Goal: Transaction & Acquisition: Register for event/course

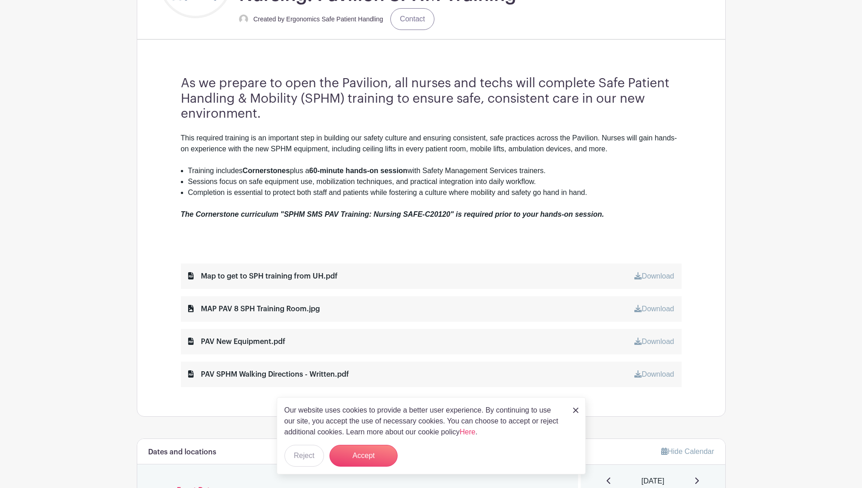
scroll to position [273, 0]
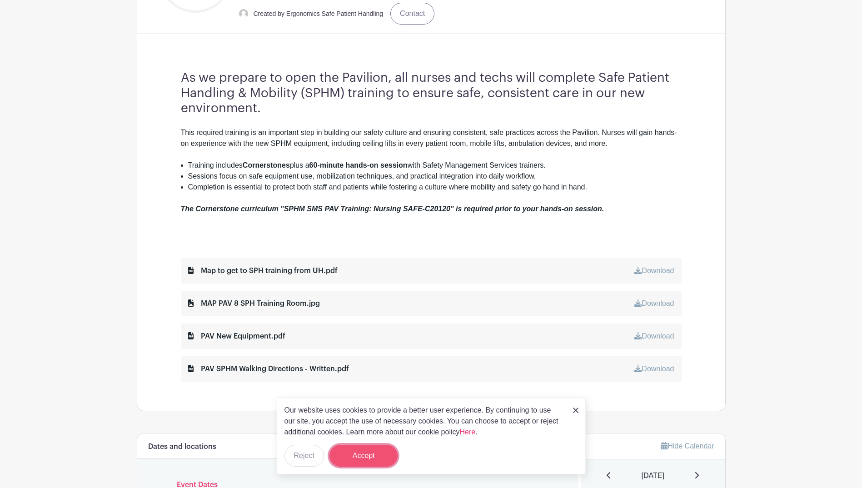
click at [370, 458] on button "Accept" at bounding box center [363, 456] width 68 height 22
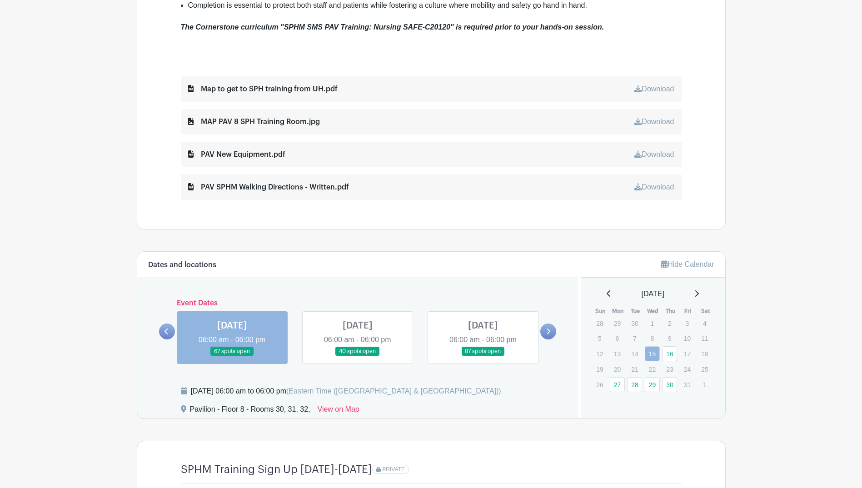
scroll to position [500, 0]
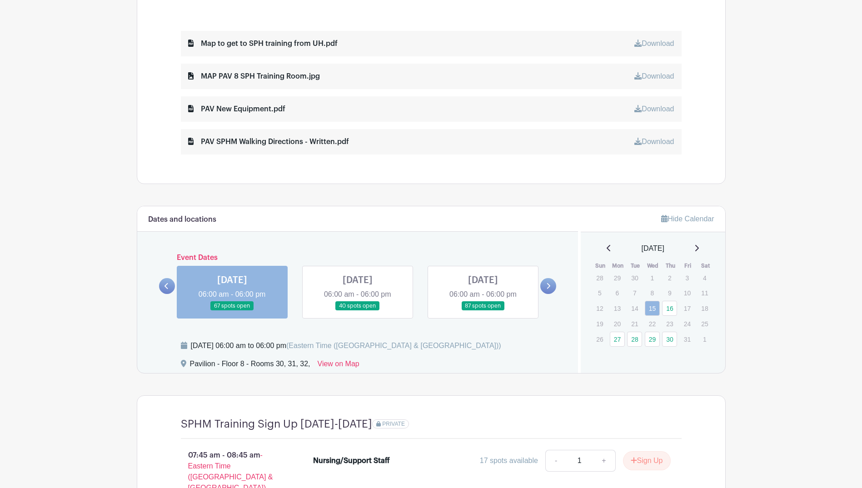
click at [357, 311] on link at bounding box center [357, 311] width 0 height 0
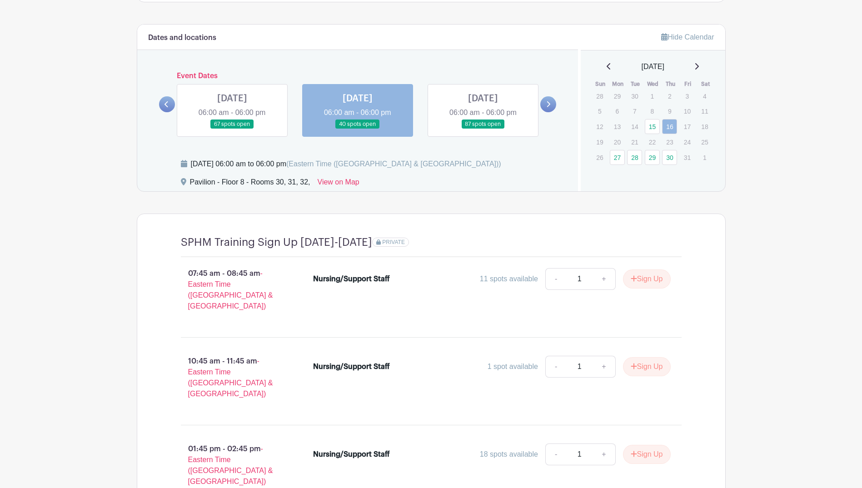
scroll to position [727, 0]
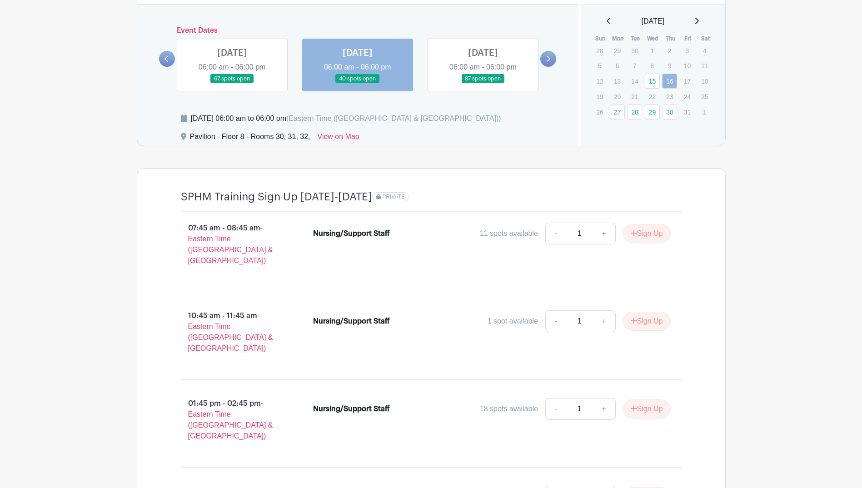
drag, startPoint x: 226, startPoint y: 226, endPoint x: 254, endPoint y: 228, distance: 28.2
click at [254, 228] on p "07:45 am - 08:45 am - Eastern Time ([GEOGRAPHIC_DATA] & [GEOGRAPHIC_DATA])" at bounding box center [232, 244] width 133 height 51
click at [636, 233] on button "Sign Up" at bounding box center [647, 233] width 48 height 19
click at [665, 467] on link "Review & Confirm Signups" at bounding box center [672, 464] width 105 height 22
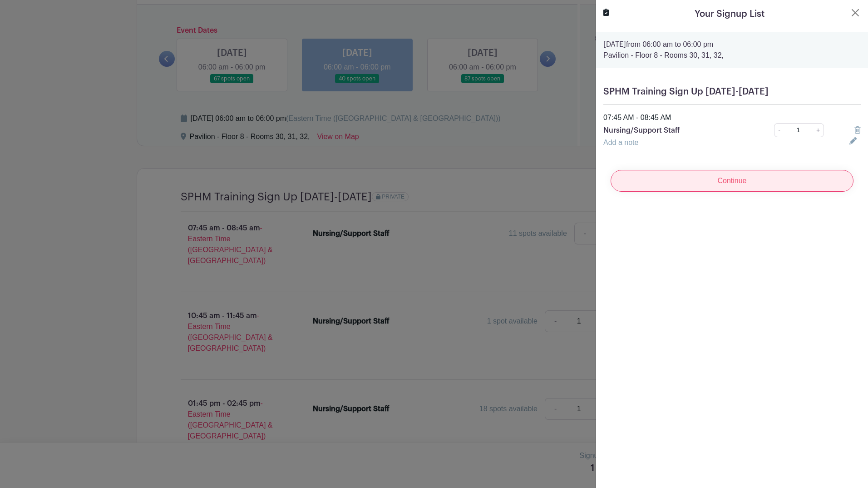
click at [681, 179] on input "Continue" at bounding box center [732, 181] width 243 height 22
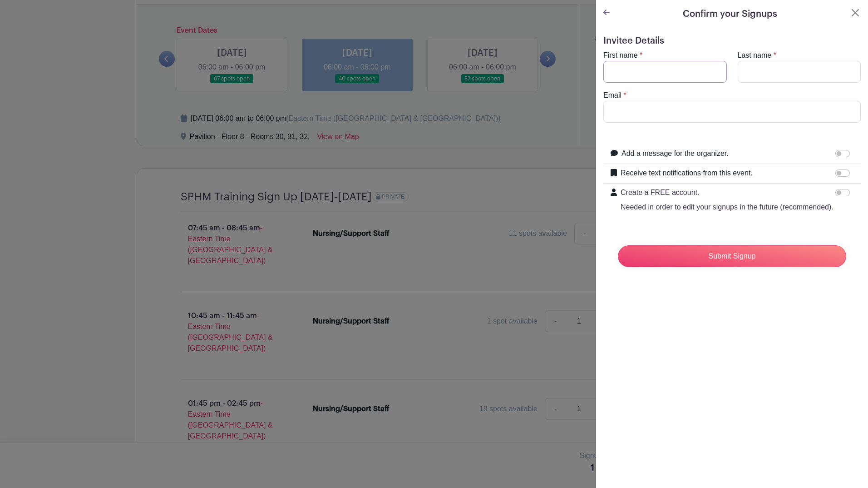
click at [653, 70] on input "First name" at bounding box center [666, 72] width 124 height 22
type input "m"
type input "[PERSON_NAME]"
type input "h"
type input "[PERSON_NAME]"
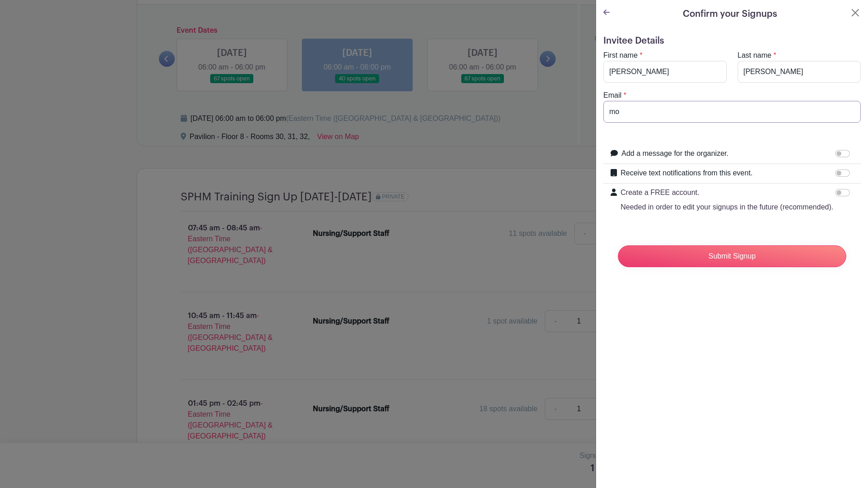
type input "m"
type input "[EMAIL_ADDRESS][DOMAIN_NAME]"
click at [685, 267] on input "Submit Signup" at bounding box center [732, 256] width 228 height 22
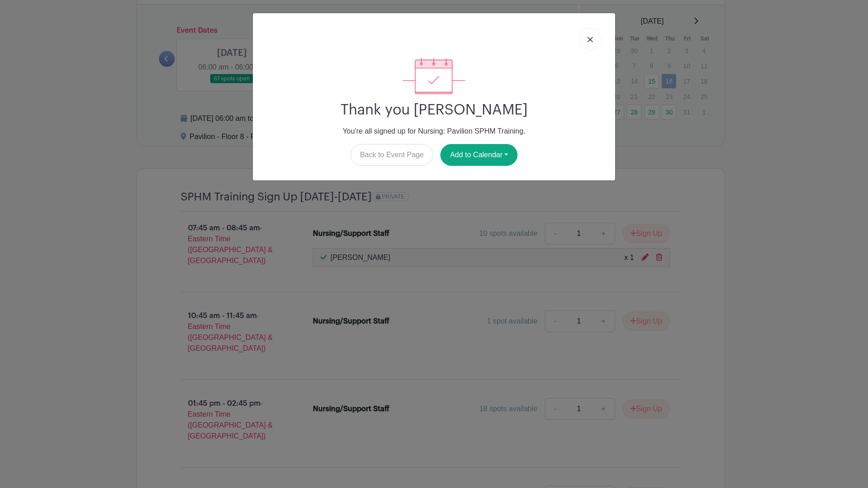
drag, startPoint x: 359, startPoint y: 112, endPoint x: 508, endPoint y: 117, distance: 149.1
click at [508, 117] on h2 "Thank you [PERSON_NAME]" at bounding box center [434, 109] width 348 height 17
click at [591, 41] on img at bounding box center [590, 39] width 5 height 5
